Goal: Use online tool/utility: Utilize a website feature to perform a specific function

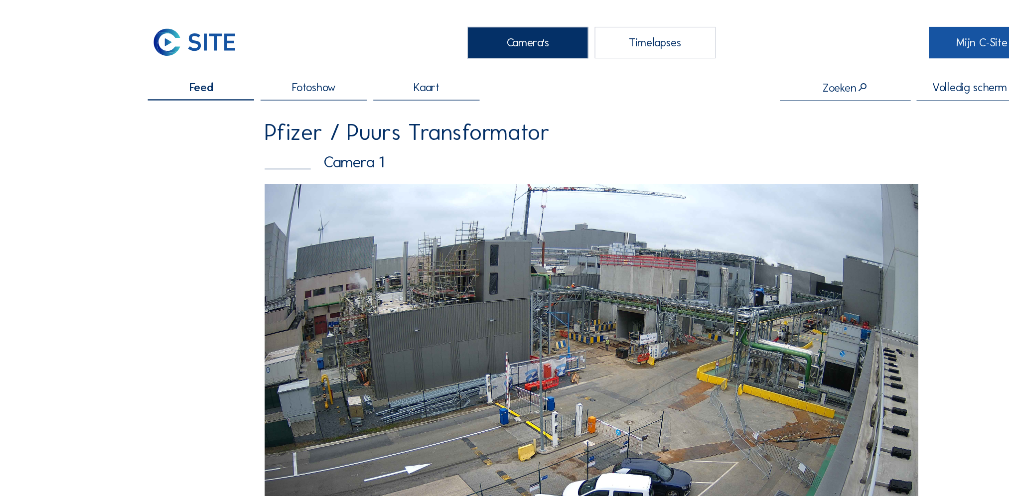
click at [807, 45] on link "Mijn C-Site" at bounding box center [837, 36] width 91 height 26
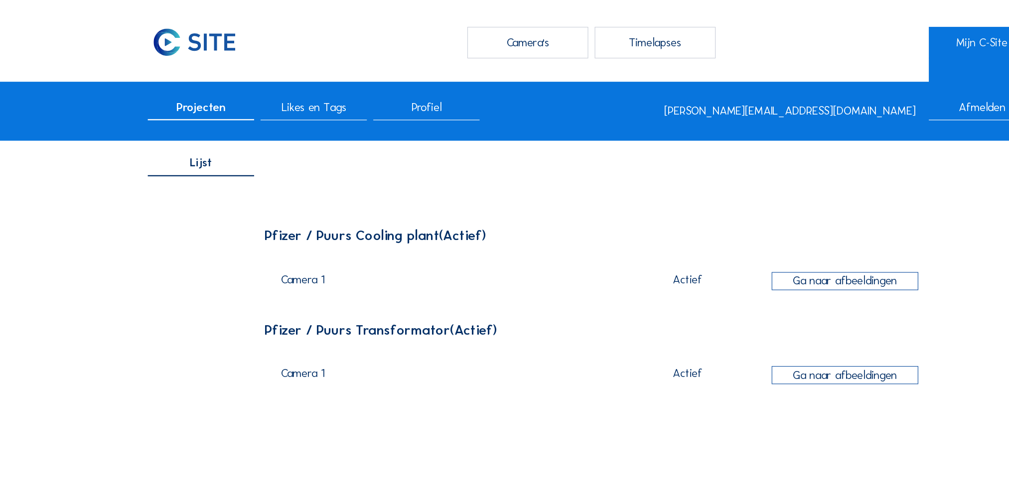
click at [364, 93] on span "Profiel" at bounding box center [364, 91] width 26 height 9
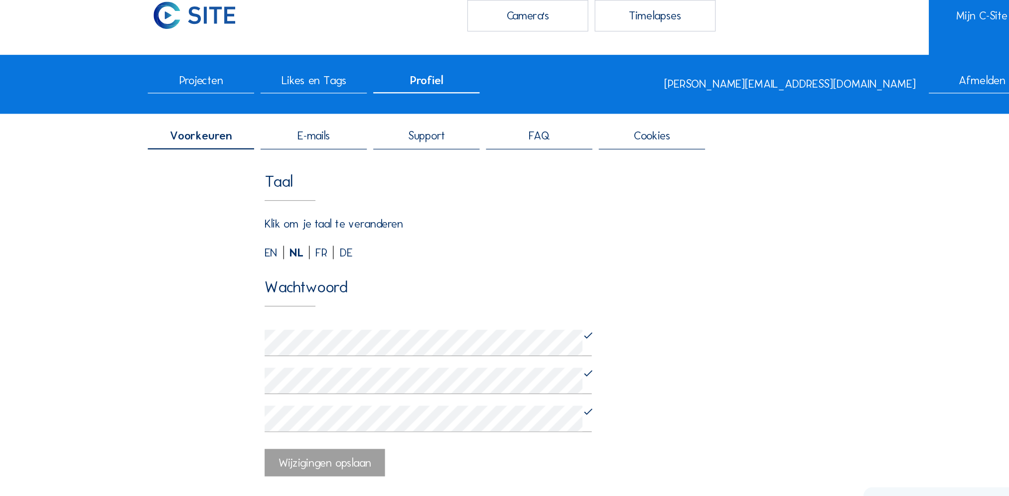
scroll to position [12, 0]
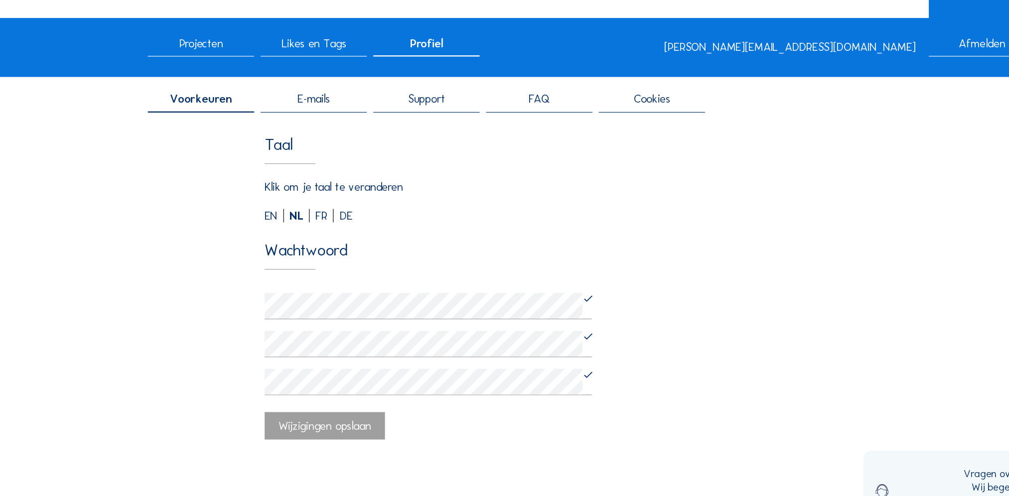
click at [292, 134] on div "E-mails" at bounding box center [267, 130] width 91 height 16
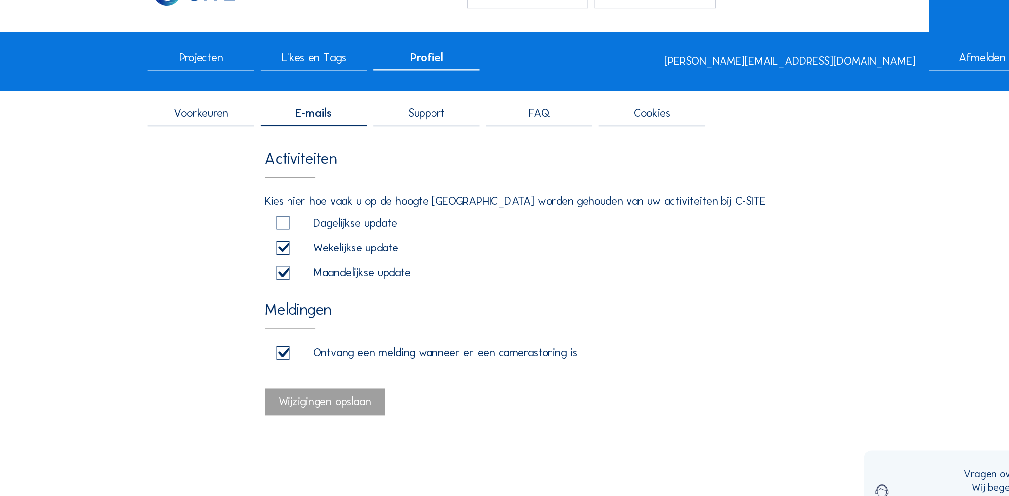
click at [361, 136] on span "Support" at bounding box center [363, 138] width 31 height 9
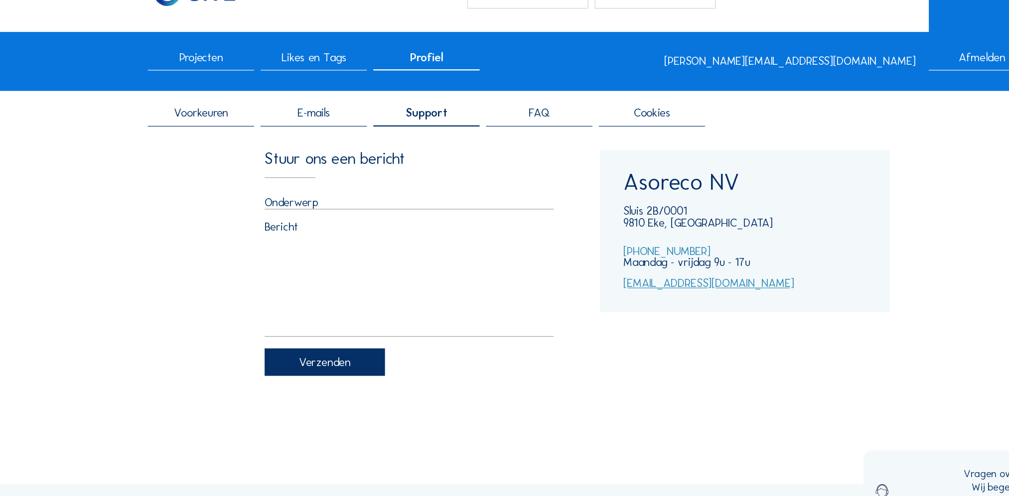
click at [446, 136] on div "FAQ" at bounding box center [459, 142] width 91 height 16
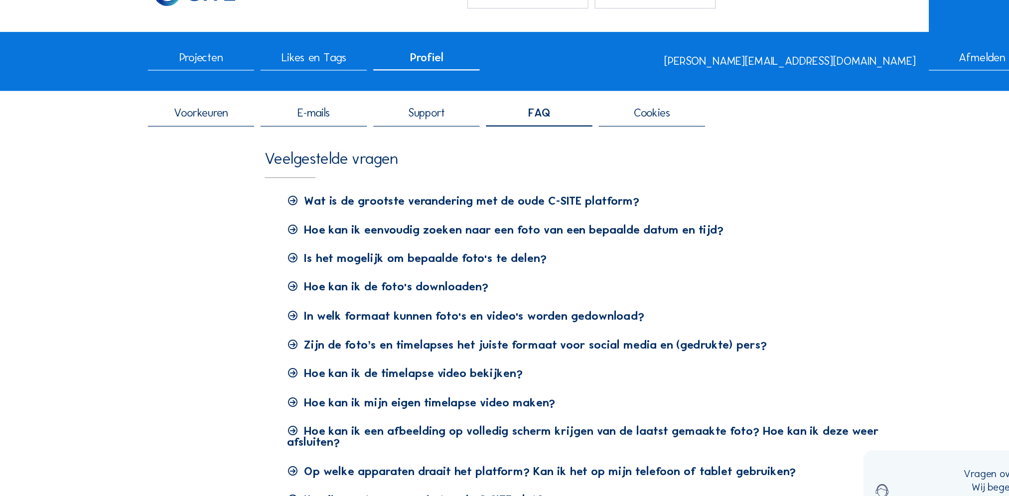
click at [553, 143] on span "Cookies" at bounding box center [555, 138] width 31 height 9
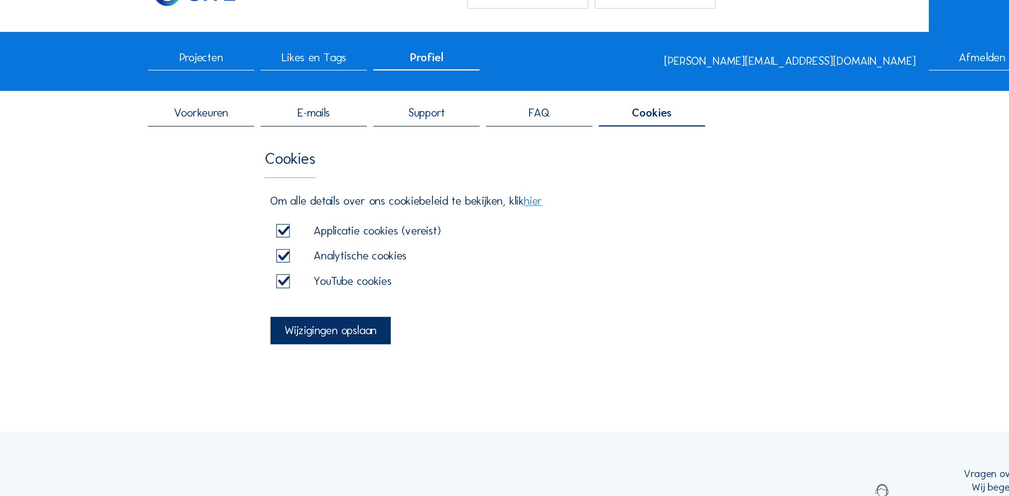
click at [178, 143] on span "Voorkeuren" at bounding box center [171, 138] width 46 height 9
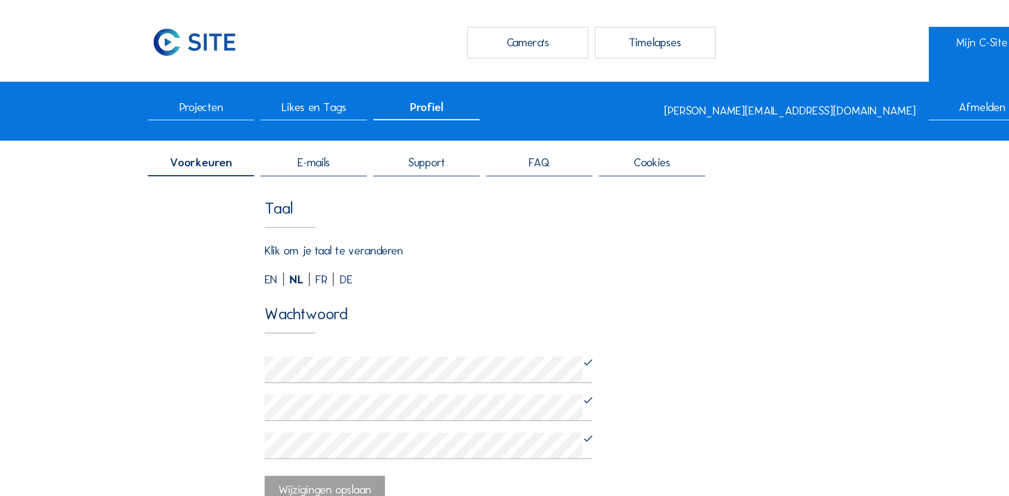
click at [159, 101] on div "Projecten" at bounding box center [171, 95] width 91 height 16
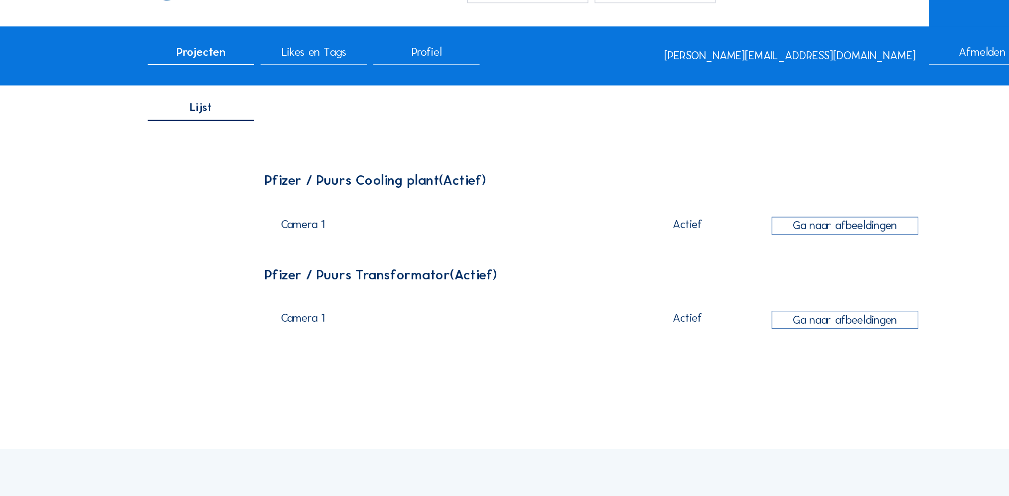
scroll to position [42, 0]
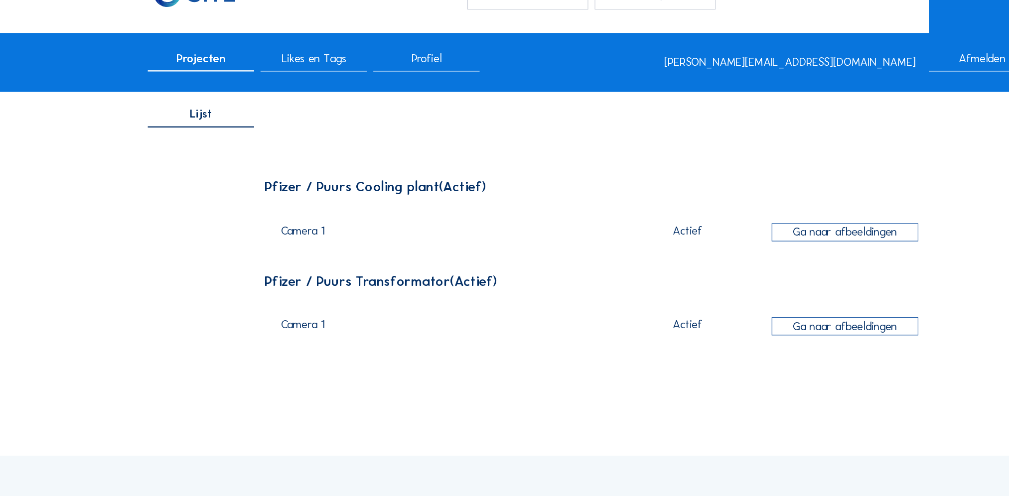
click at [258, 53] on span "Likes en Tags" at bounding box center [267, 49] width 55 height 9
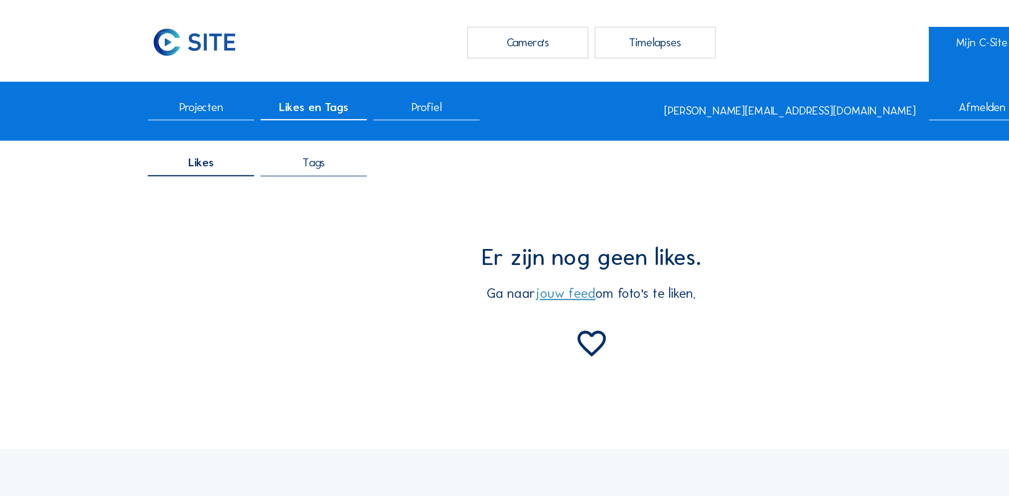
click at [174, 95] on span "Projecten" at bounding box center [171, 91] width 37 height 9
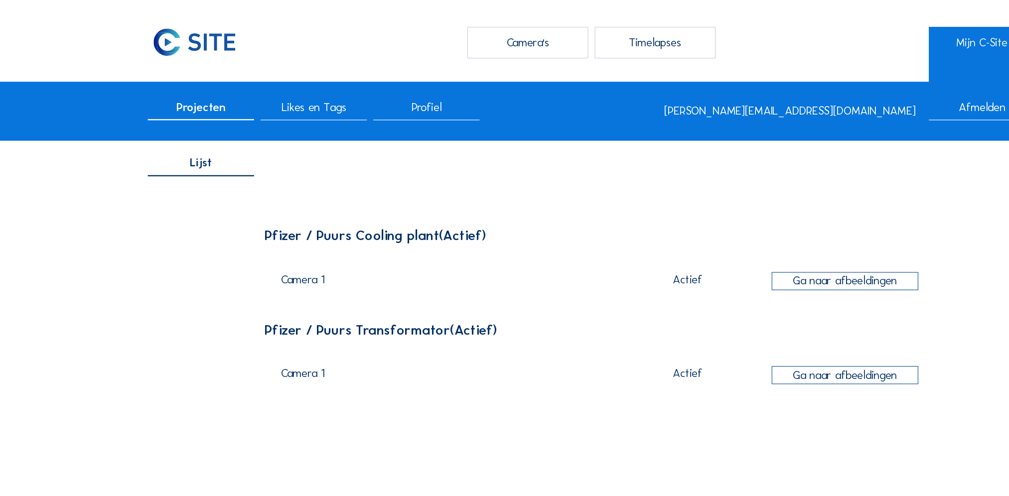
click at [538, 29] on div "Timelapses" at bounding box center [558, 36] width 103 height 26
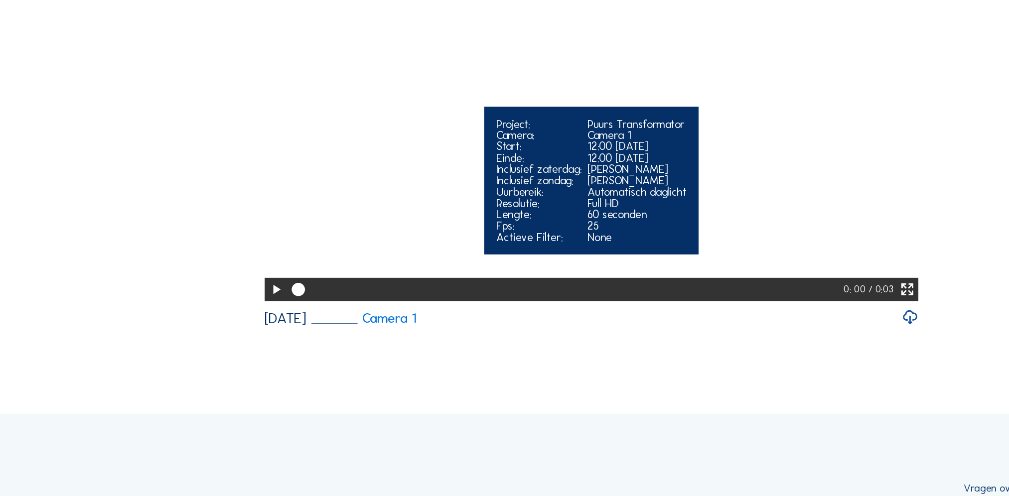
scroll to position [125, 0]
click at [231, 286] on icon at bounding box center [235, 277] width 13 height 16
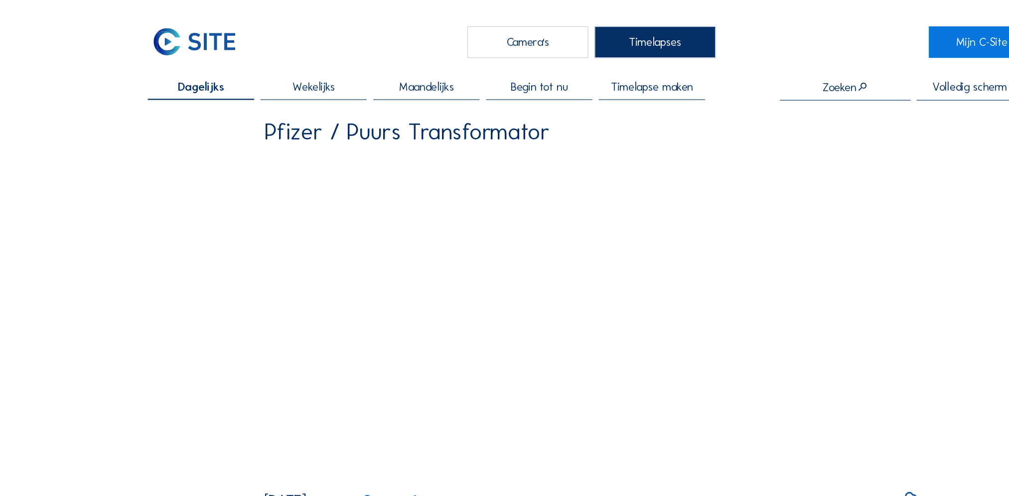
scroll to position [0, 0]
click at [481, 76] on span "Begin tot nu" at bounding box center [459, 74] width 49 height 9
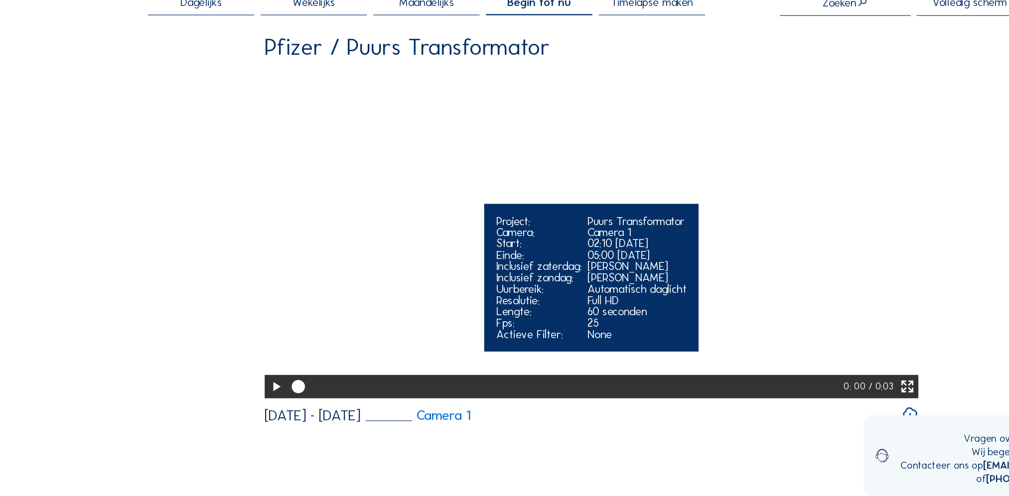
click at [229, 411] on icon at bounding box center [235, 402] width 13 height 16
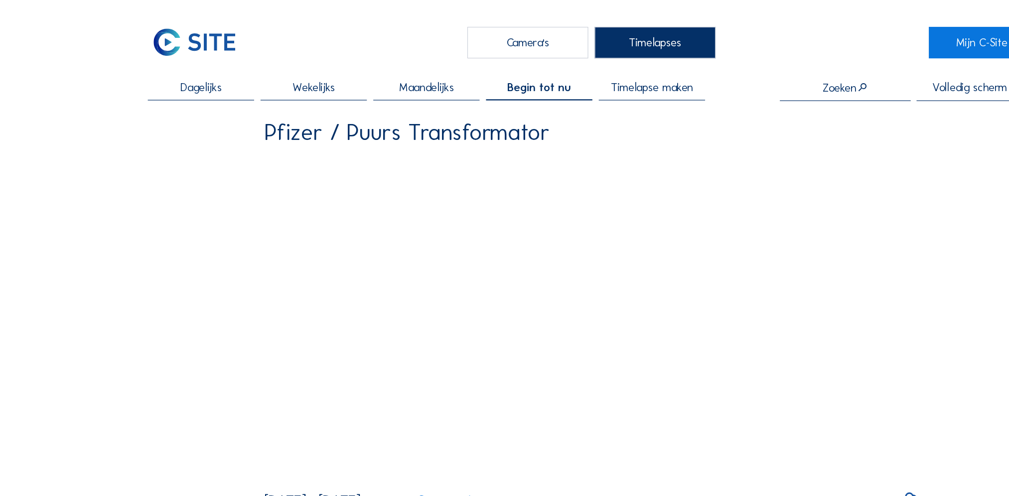
click at [584, 76] on span "Timelapse maken" at bounding box center [556, 74] width 70 height 9
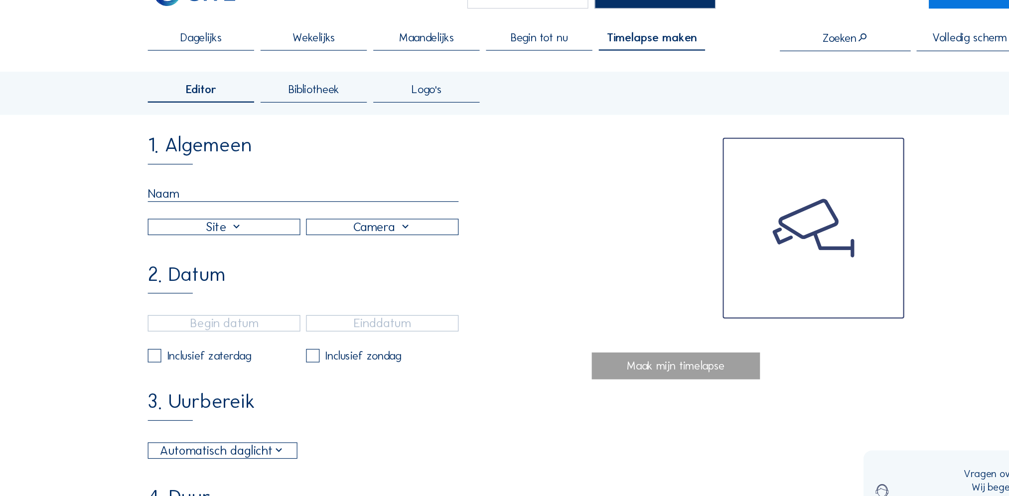
click at [158, 211] on input "text" at bounding box center [258, 207] width 265 height 13
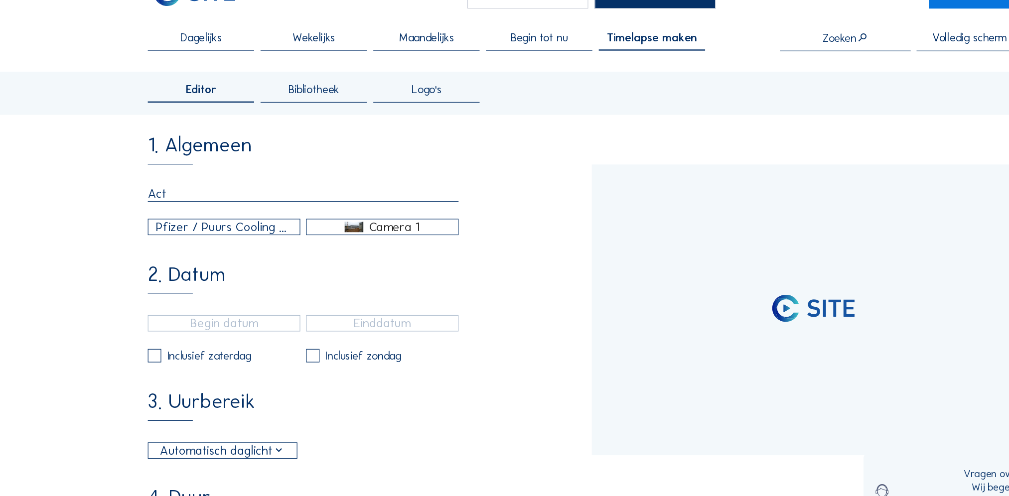
type input "Acti"
type input "03/10/2025 10:45"
type input "07/10/2025 15:00"
type input "Activi"
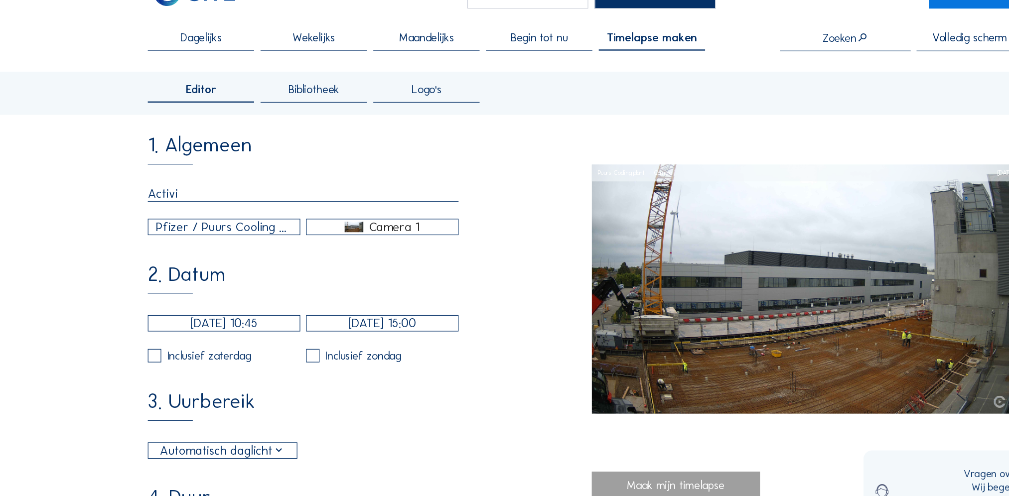
type input "5"
type input "Activiteiten E-Boiler"
click at [170, 237] on div "Pfizer / Puurs Cooling plant" at bounding box center [191, 236] width 116 height 16
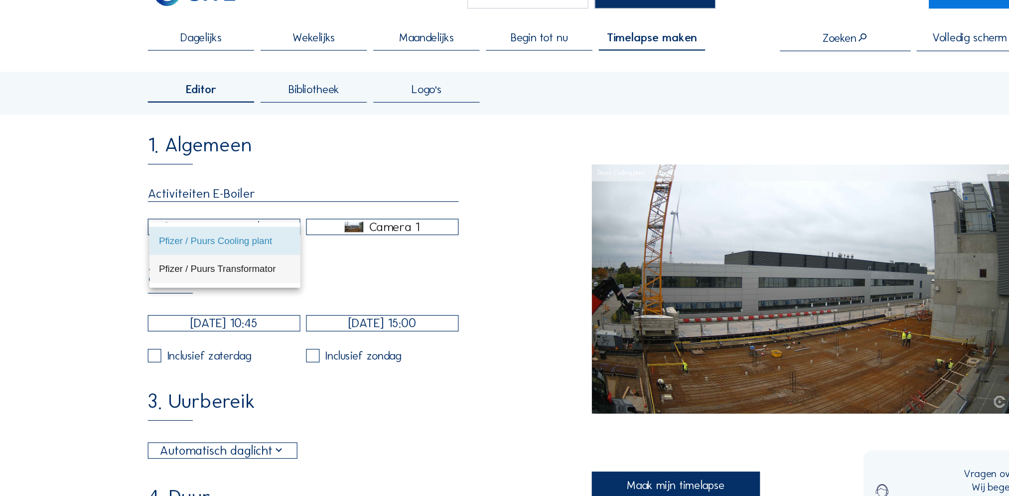
click at [170, 265] on div "Pfizer / Puurs Transformator" at bounding box center [191, 271] width 113 height 21
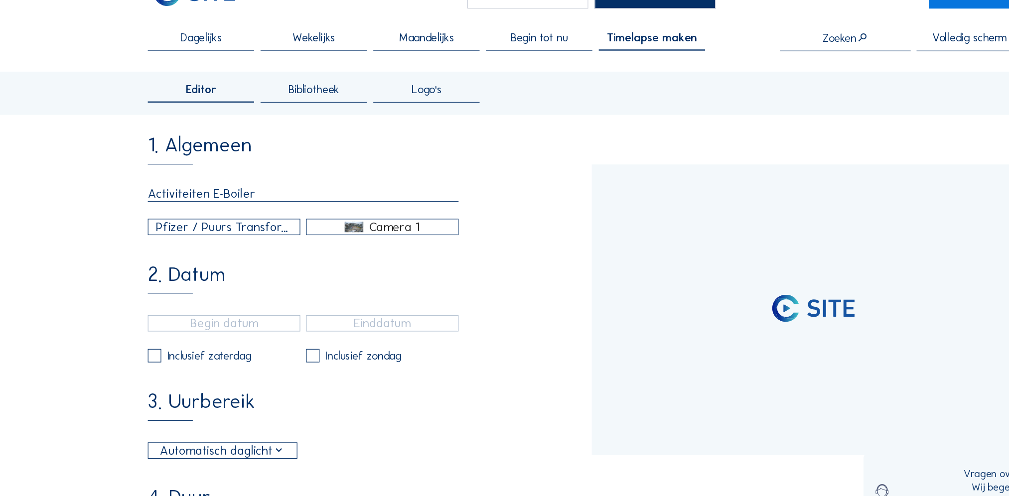
type input "06/10/2025 14:10"
type input "07/10/2025 15:04"
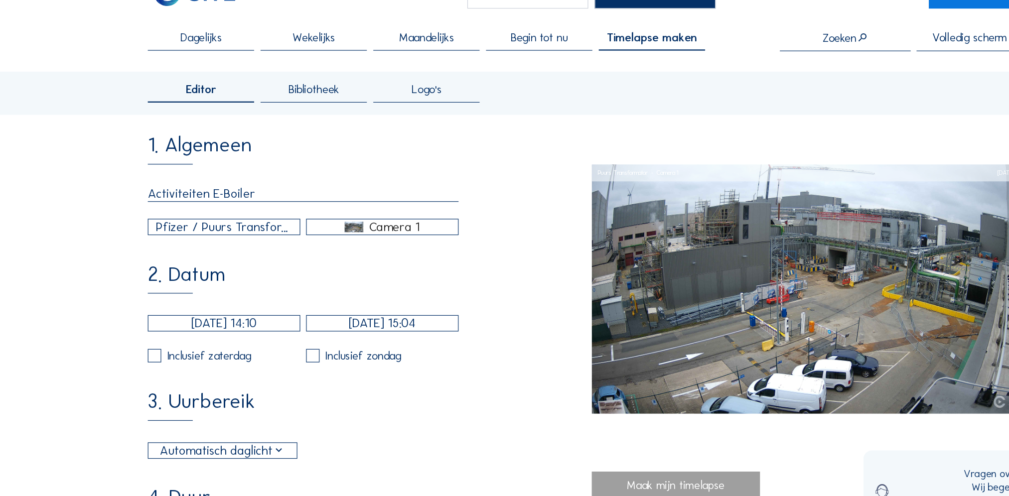
click at [227, 325] on input "06/10/2025 14:10" at bounding box center [191, 318] width 130 height 14
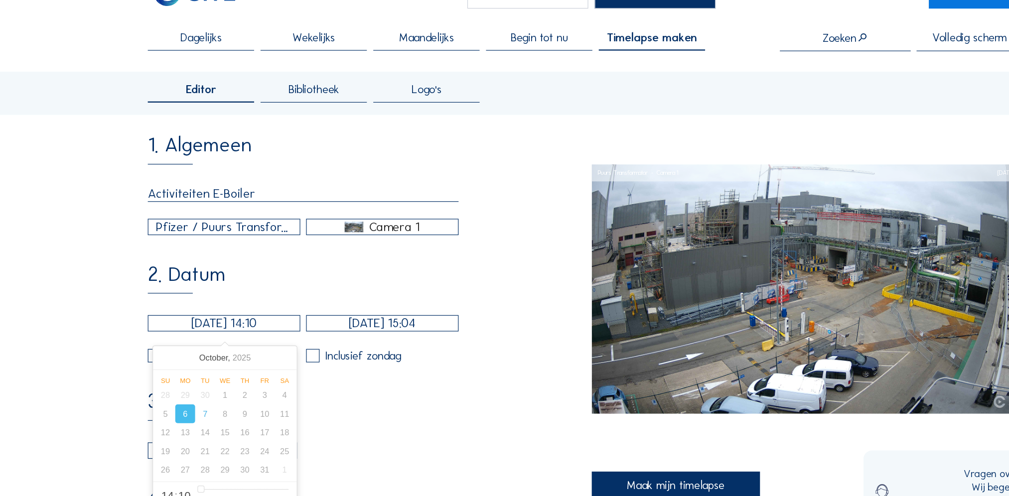
click at [161, 400] on div "6" at bounding box center [157, 395] width 17 height 16
click at [161, 403] on div "6" at bounding box center [157, 395] width 17 height 16
type input "06/10/2025 14:10"
click at [341, 324] on input "07/10/2025 15:04" at bounding box center [326, 318] width 130 height 14
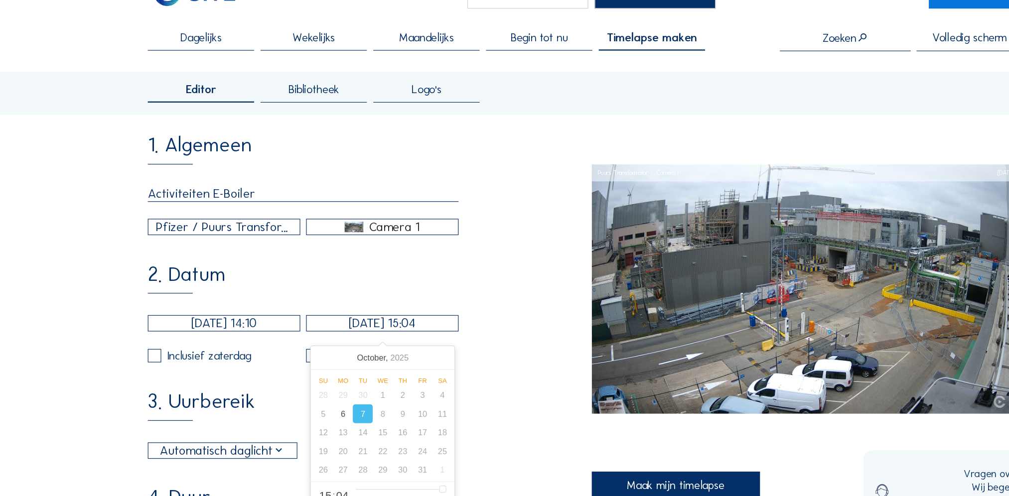
click at [309, 395] on div "7" at bounding box center [309, 395] width 17 height 16
click at [245, 364] on div "1. Algemeen Activiteiten E-Boiler Pfizer / Puurs Transformator Camera 1 2. Datu…" at bounding box center [315, 452] width 378 height 589
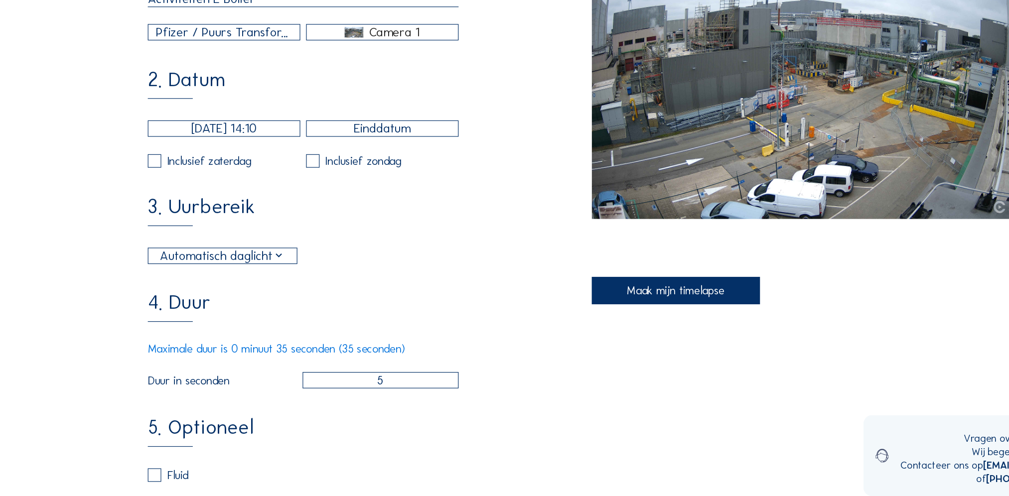
scroll to position [139, 0]
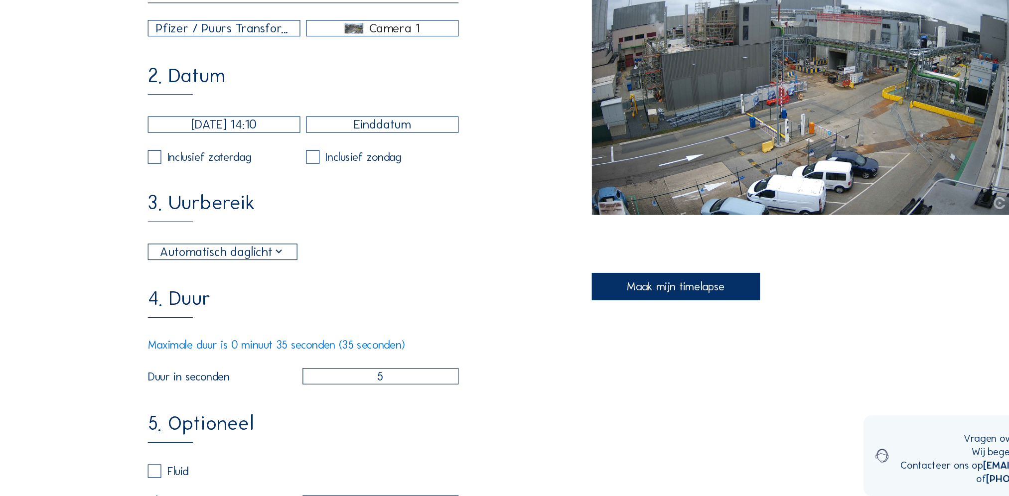
click at [239, 295] on div "Automatisch daglicht" at bounding box center [189, 287] width 107 height 16
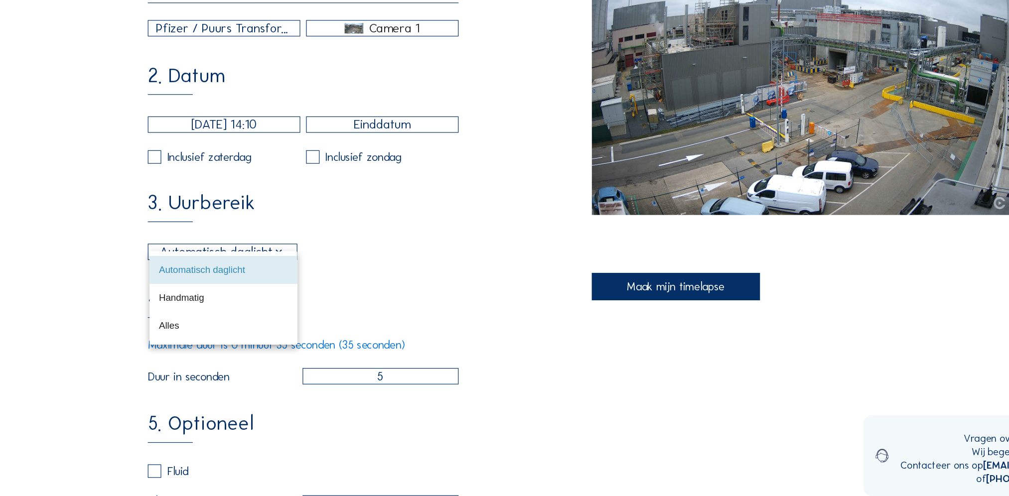
click at [239, 295] on div "Automatisch daglicht" at bounding box center [190, 302] width 110 height 21
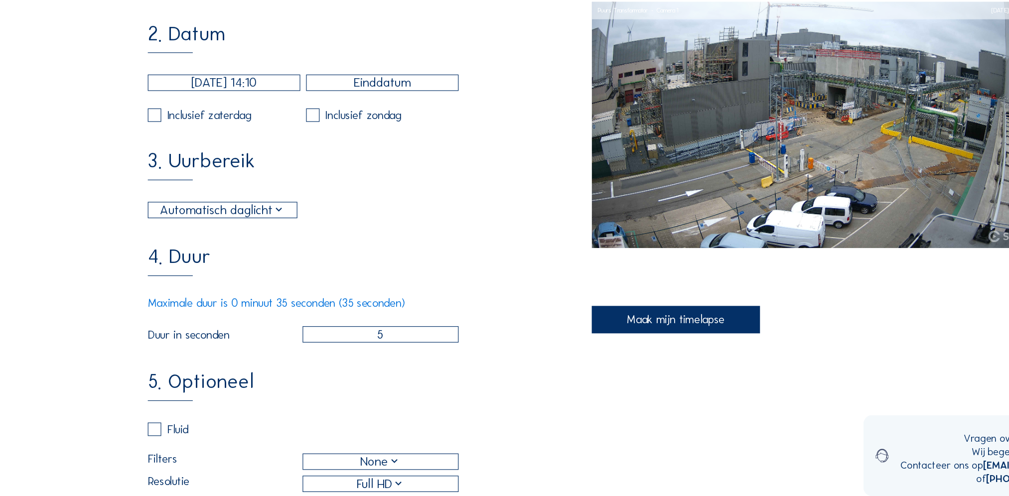
scroll to position [182, 0]
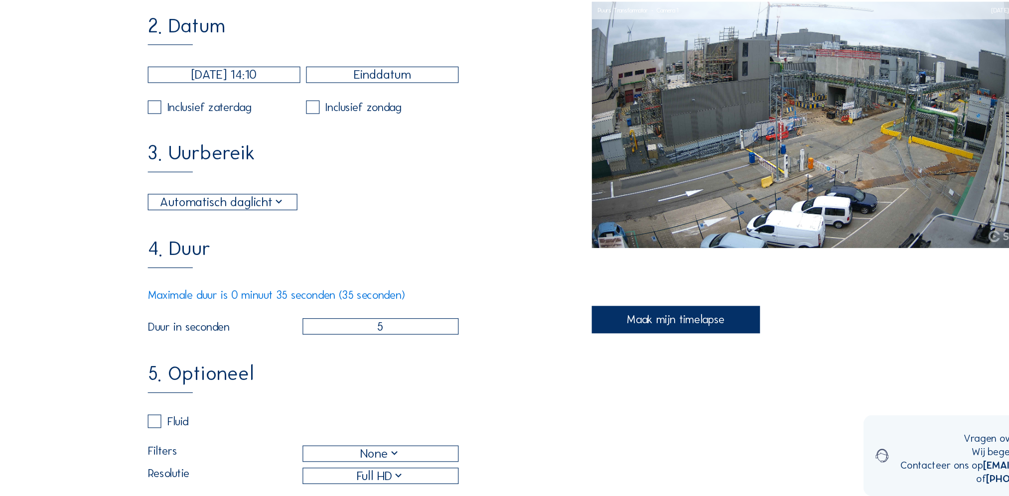
click at [322, 358] on input "5" at bounding box center [324, 351] width 133 height 14
type input "35"
click at [332, 296] on div "4. Duur Maximale duur is 0 minuut 35 seconden (35 seconden) Duur in seconden 35" at bounding box center [315, 317] width 378 height 82
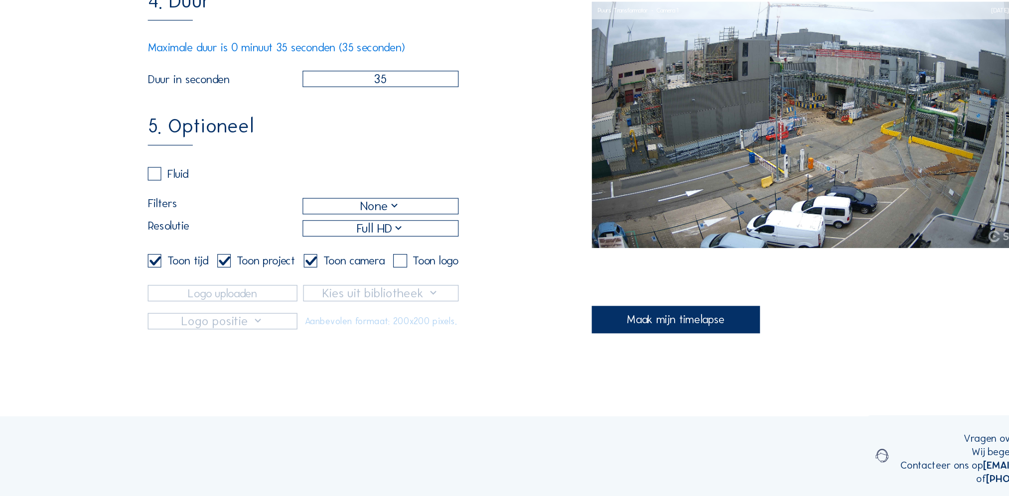
scroll to position [394, 0]
click at [553, 355] on div "Maak mijn timelapse" at bounding box center [577, 345] width 144 height 23
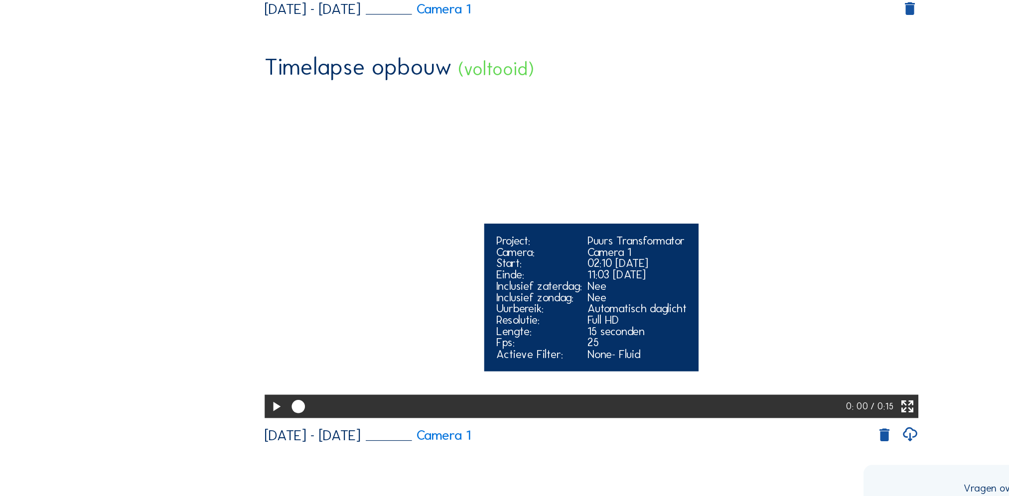
scroll to position [478, 0]
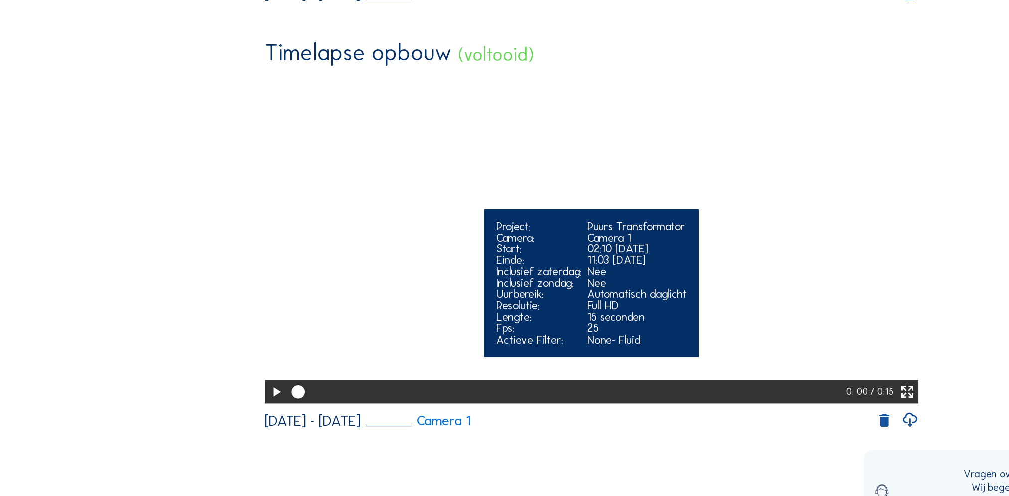
click at [229, 385] on icon at bounding box center [235, 377] width 13 height 16
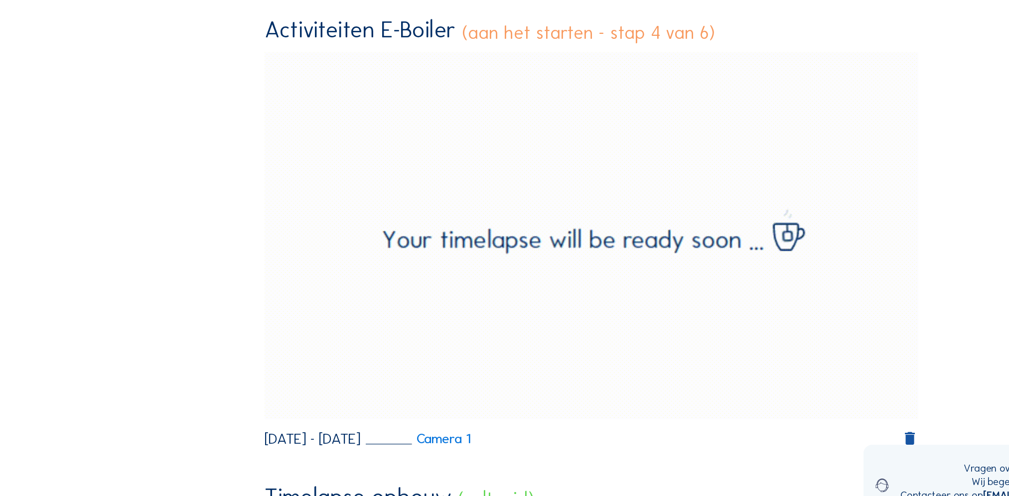
scroll to position [95, 0]
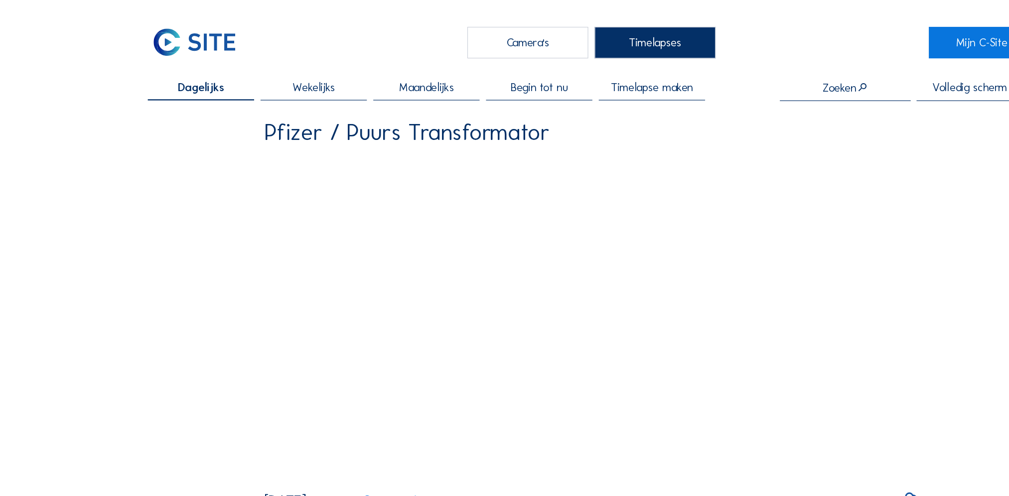
click at [553, 79] on span "Timelapse maken" at bounding box center [556, 74] width 70 height 9
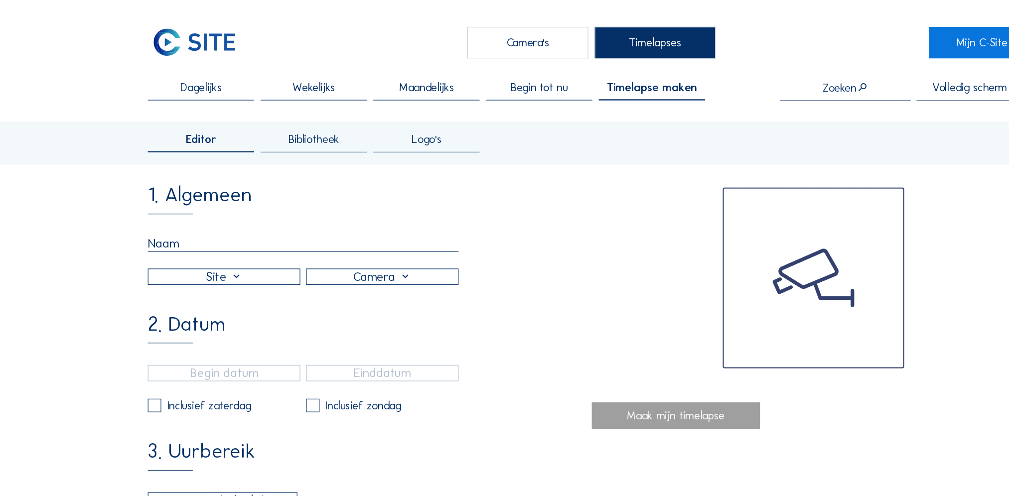
click at [132, 79] on div "Dagelijks" at bounding box center [171, 78] width 91 height 16
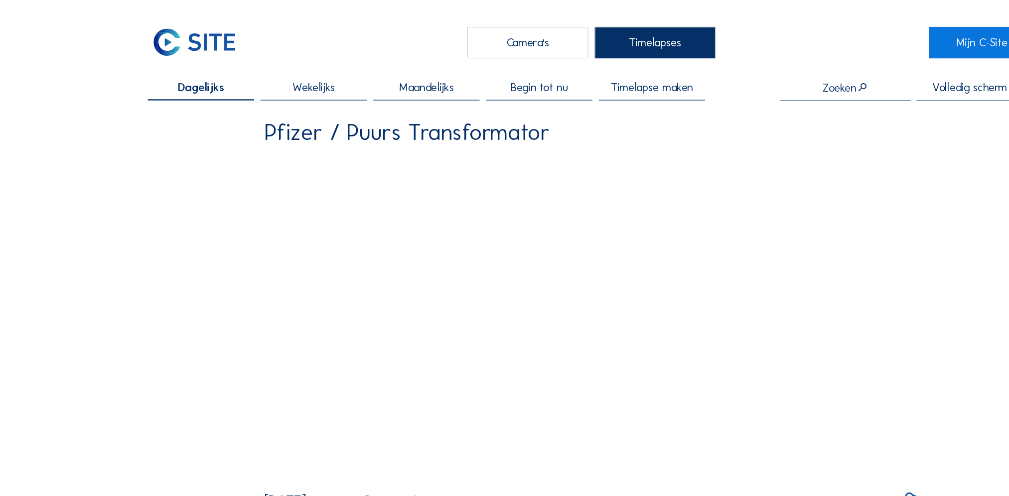
click at [545, 79] on span "Timelapse maken" at bounding box center [556, 74] width 70 height 9
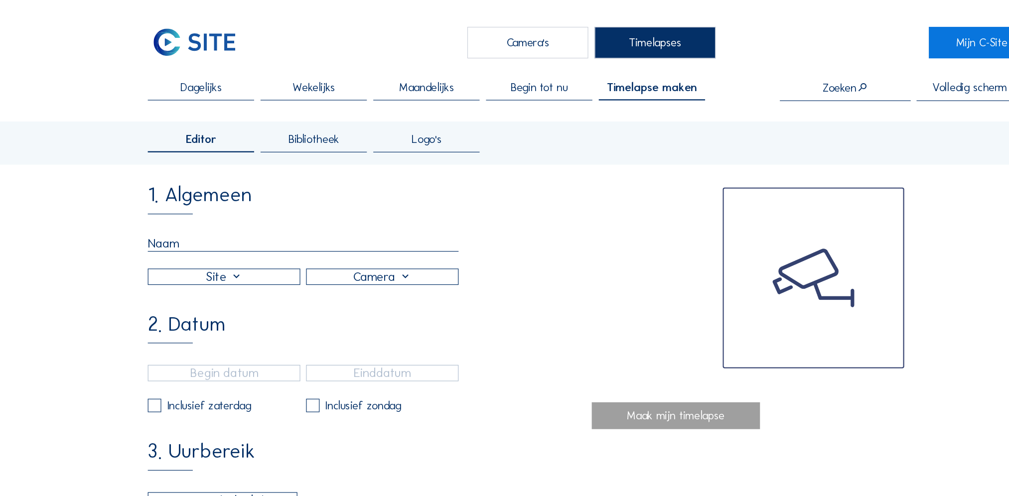
click at [282, 127] on div "Bibliotheek" at bounding box center [267, 122] width 91 height 16
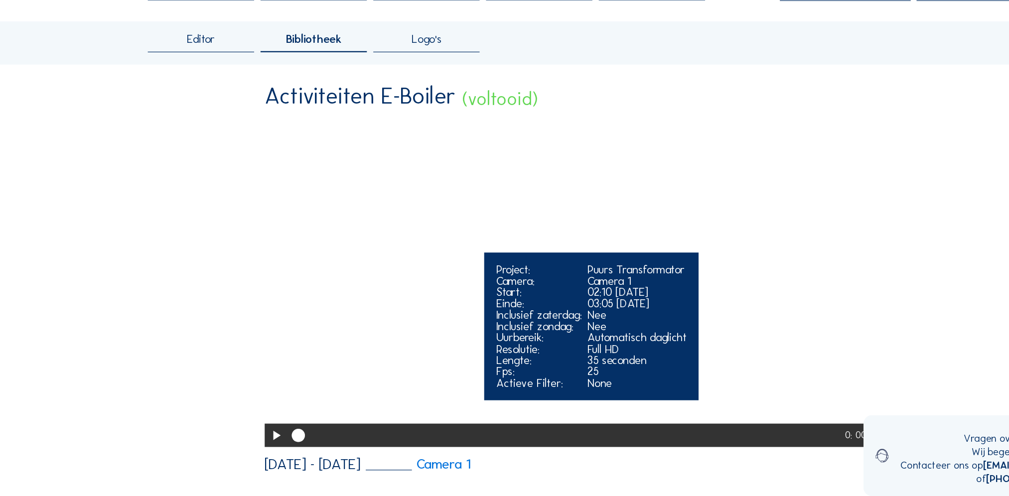
scroll to position [54, 0]
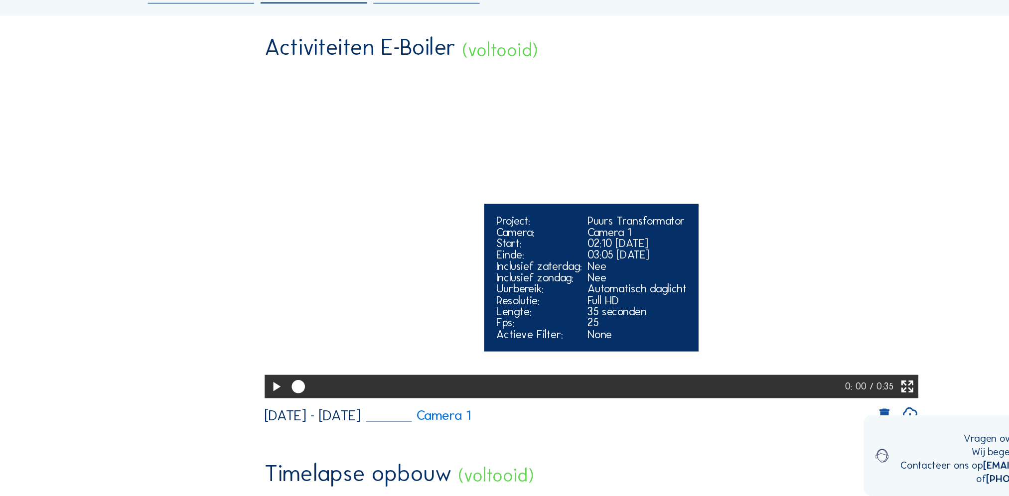
click at [232, 411] on icon at bounding box center [235, 402] width 13 height 16
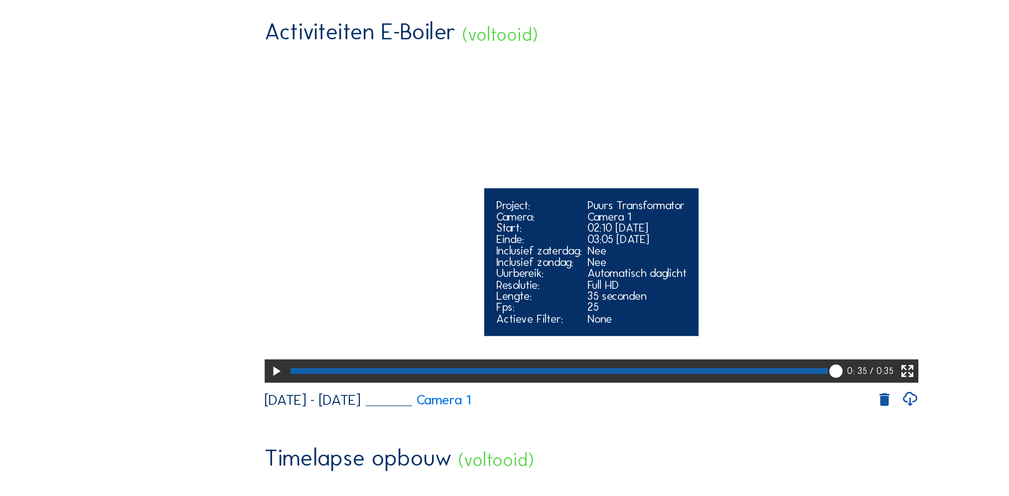
scroll to position [139, 0]
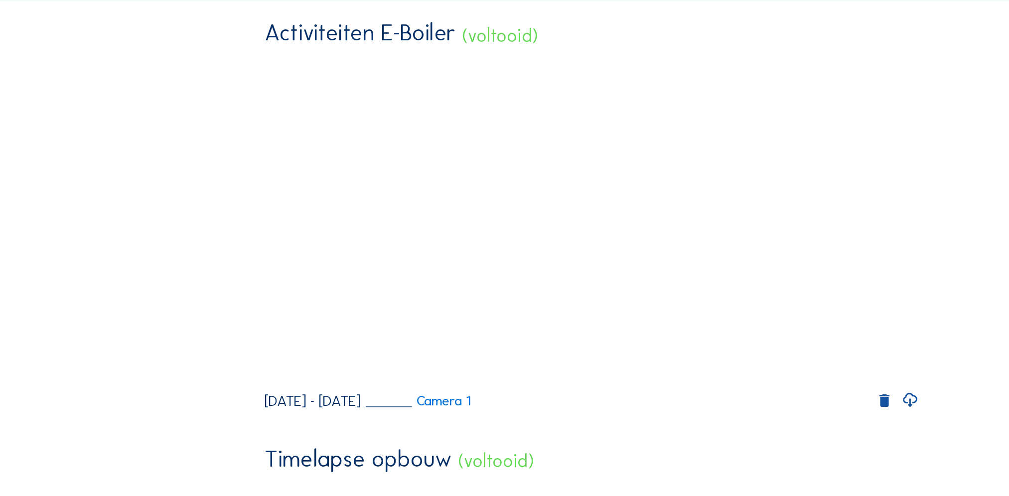
drag, startPoint x: 681, startPoint y: 227, endPoint x: 128, endPoint y: 97, distance: 568.8
click at [128, 97] on div "Editor Bibliotheek Logo's Activiteiten E-Boiler (voltooid) Your browser does no…" at bounding box center [504, 338] width 757 height 749
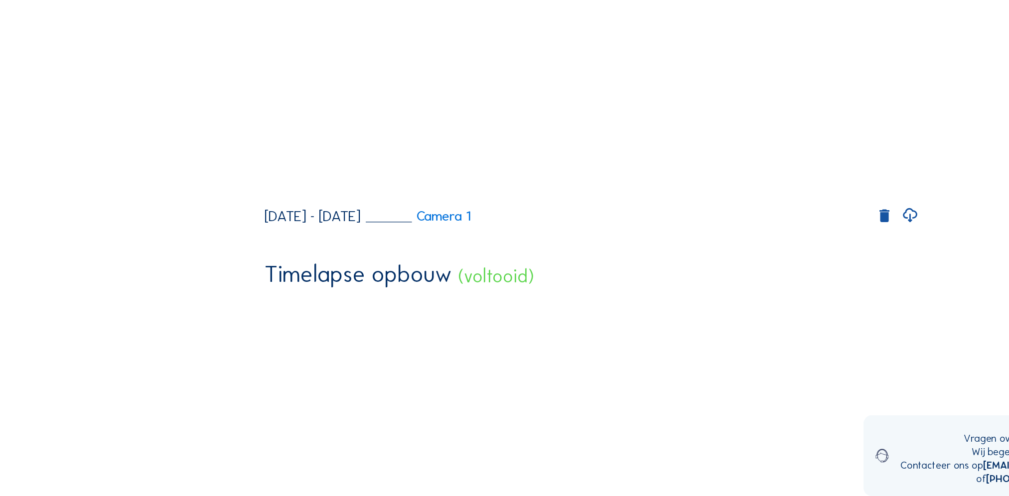
scroll to position [224, 0]
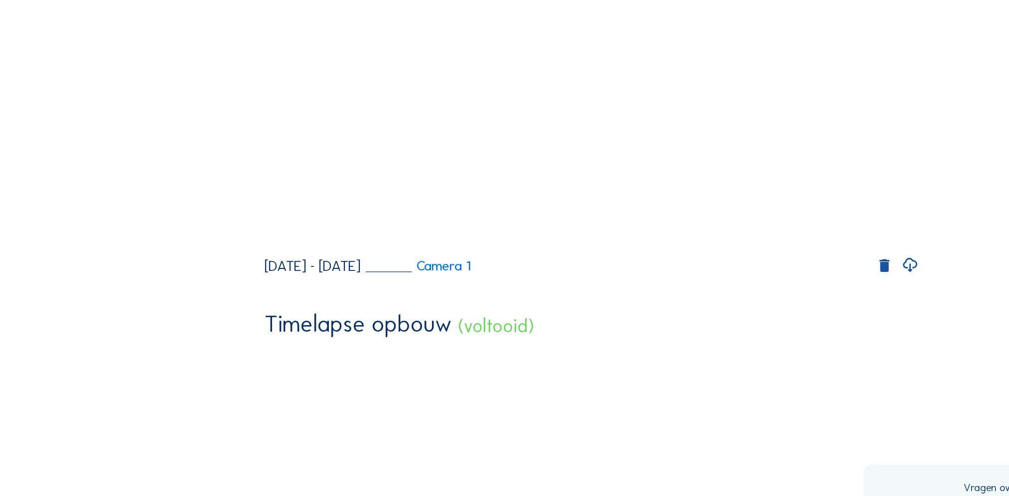
click at [778, 266] on icon at bounding box center [776, 258] width 14 height 18
